Goal: Task Accomplishment & Management: Manage account settings

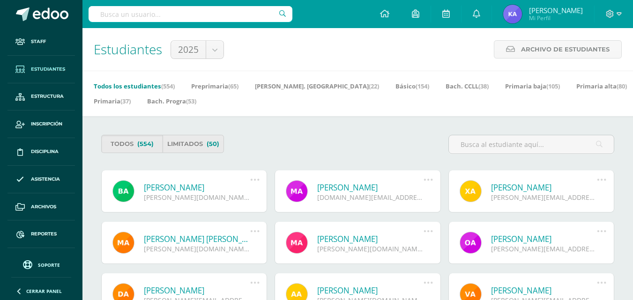
click at [551, 18] on span "Mi Perfil" at bounding box center [556, 18] width 54 height 8
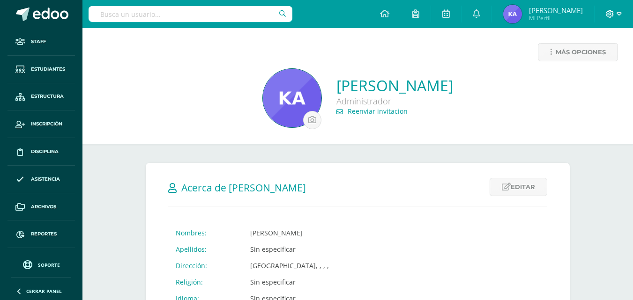
click at [618, 14] on icon at bounding box center [618, 14] width 5 height 8
click at [588, 59] on span "Cerrar sesión" at bounding box center [589, 63] width 42 height 9
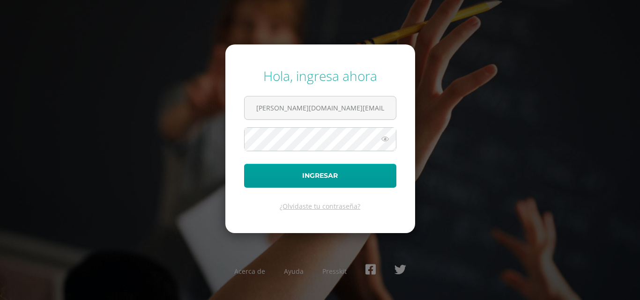
drag, startPoint x: 280, startPoint y: 104, endPoint x: 212, endPoint y: 103, distance: 68.9
click at [218, 105] on div "Hola, ingresa ahora duarte.kp@continentalamericano.edu.gt Ingresar ¿Olvidaste t…" at bounding box center [320, 149] width 604 height 181
type input "arriaga.md@continentalamericano.edu.gt"
click at [213, 133] on div "Hola, ingresa ahora arriaga.md@continentalamericano.edu.gt Ingresar ¿Olvidaste …" at bounding box center [320, 149] width 604 height 181
click at [244, 164] on button "Ingresar" at bounding box center [320, 176] width 152 height 24
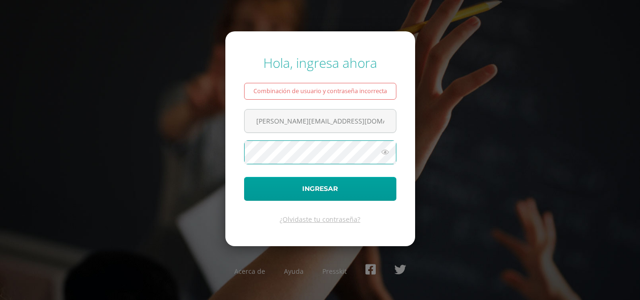
click at [244, 177] on button "Ingresar" at bounding box center [320, 189] width 152 height 24
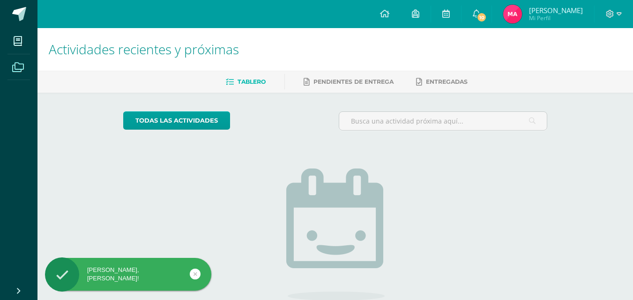
click at [20, 67] on icon at bounding box center [18, 67] width 12 height 9
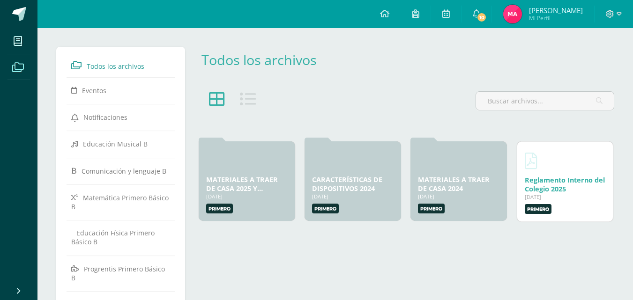
click at [382, 63] on div "Todos los archivos" at bounding box center [406, 60] width 416 height 18
click at [619, 12] on icon at bounding box center [618, 14] width 5 height 8
click at [548, 11] on span "[PERSON_NAME]" at bounding box center [556, 10] width 54 height 9
click at [540, 17] on span "Mi Perfil" at bounding box center [556, 18] width 54 height 8
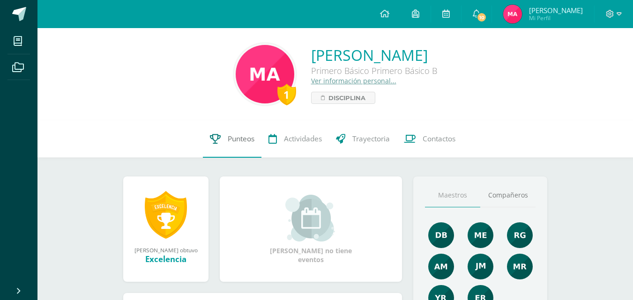
click at [235, 140] on span "Punteos" at bounding box center [241, 139] width 27 height 10
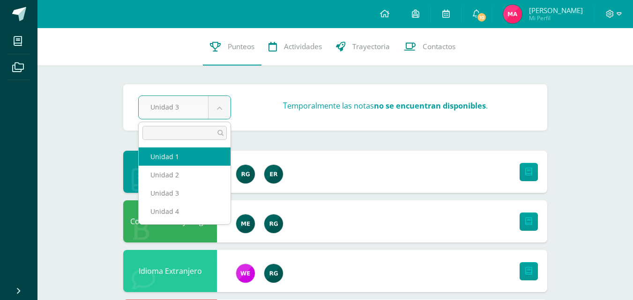
select select "Unidad 1"
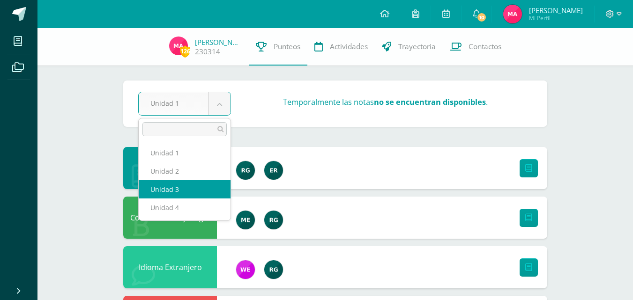
select select "Unidad 3"
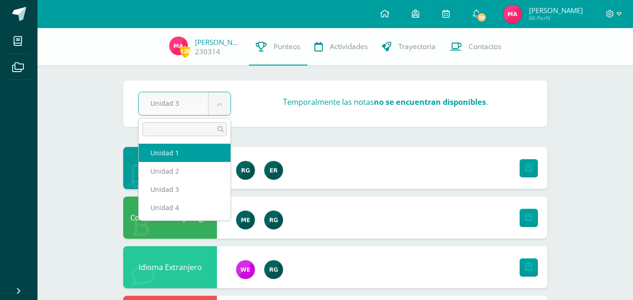
select select "Unidad 1"
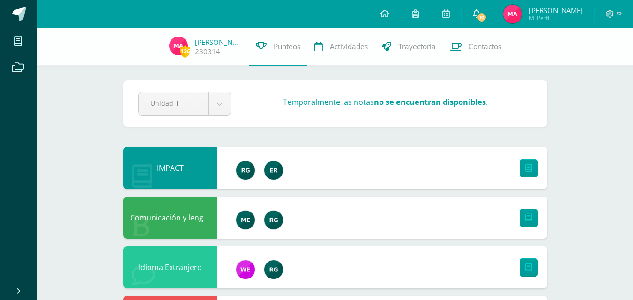
click at [478, 17] on span "10" at bounding box center [481, 17] width 10 height 10
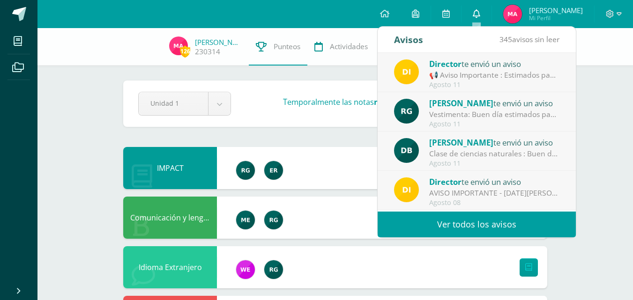
click at [478, 17] on icon at bounding box center [475, 13] width 7 height 8
click at [530, 71] on div "📢 Aviso Importante : Estimados padres de familia y/o encargados: 📆 [DATE][PERSO…" at bounding box center [494, 75] width 130 height 11
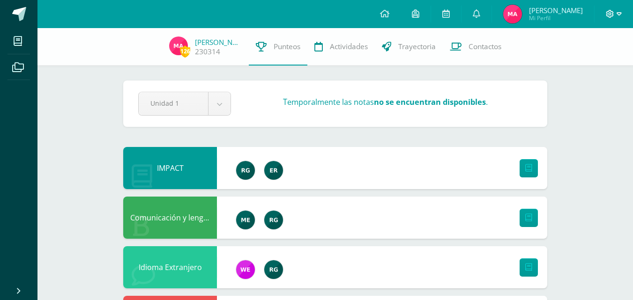
click at [611, 13] on icon at bounding box center [609, 14] width 8 height 8
click at [586, 60] on span "Cerrar sesión" at bounding box center [589, 63] width 42 height 9
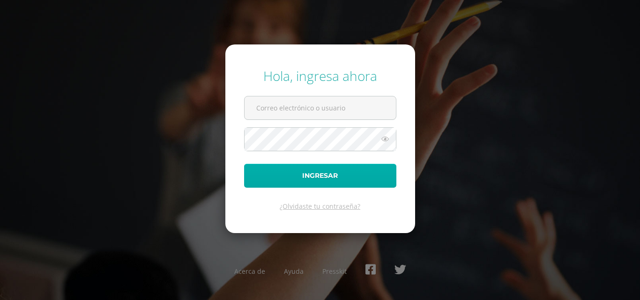
type input "[PERSON_NAME][DOMAIN_NAME][EMAIL_ADDRESS][DOMAIN_NAME]"
click at [322, 172] on button "Ingresar" at bounding box center [320, 176] width 152 height 24
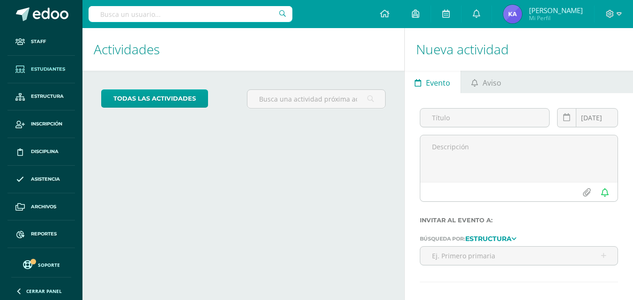
click at [38, 66] on span "Estudiantes" at bounding box center [48, 69] width 34 height 7
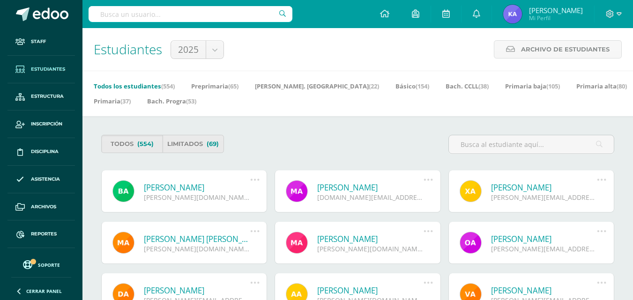
click at [36, 70] on span "Estudiantes" at bounding box center [48, 69] width 34 height 7
click at [44, 67] on span "Estudiantes" at bounding box center [48, 69] width 34 height 7
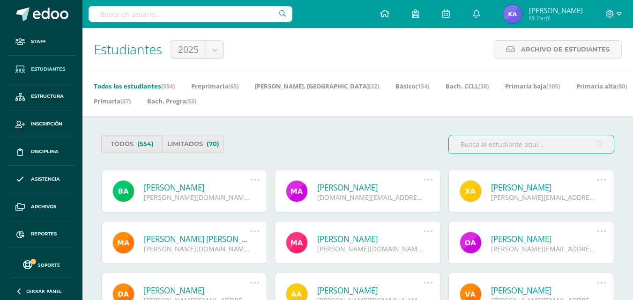
click at [40, 70] on span "Estudiantes" at bounding box center [48, 69] width 34 height 7
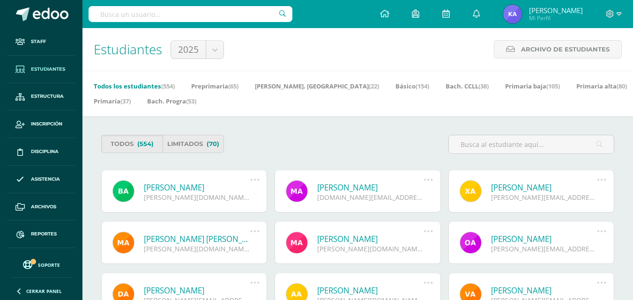
click at [341, 14] on div "Configuración Cerrar sesión [PERSON_NAME] Mi Perfil Avisos 45 avisos sin leer A…" at bounding box center [357, 14] width 550 height 28
click at [35, 68] on span "Estudiantes" at bounding box center [48, 69] width 34 height 7
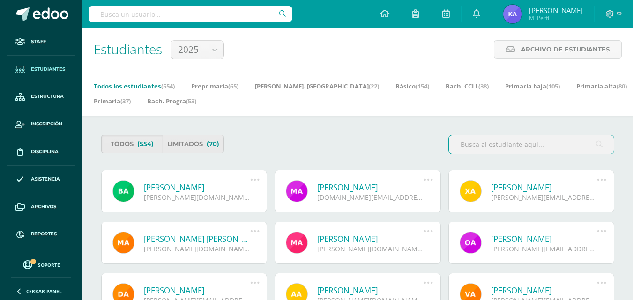
click at [44, 68] on span "Estudiantes" at bounding box center [48, 69] width 34 height 7
click at [70, 40] on link "Staff" at bounding box center [40, 42] width 67 height 28
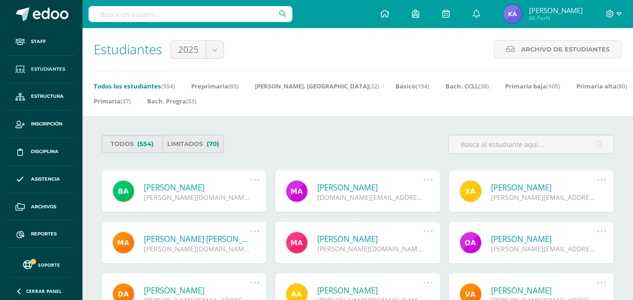
click at [60, 75] on link "Estudiantes" at bounding box center [40, 70] width 67 height 28
click at [41, 69] on span "Estudiantes" at bounding box center [48, 69] width 34 height 7
click at [332, 12] on div "Configuración Cerrar sesión [PERSON_NAME] Mi Perfil Avisos 45 avisos sin leer A…" at bounding box center [357, 14] width 550 height 28
click at [37, 66] on span "Estudiantes" at bounding box center [48, 69] width 34 height 7
